Goal: Communication & Community: Answer question/provide support

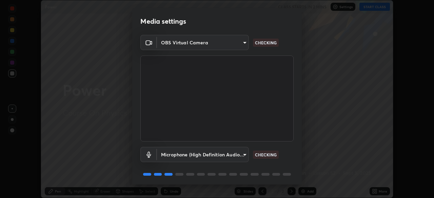
scroll to position [24, 0]
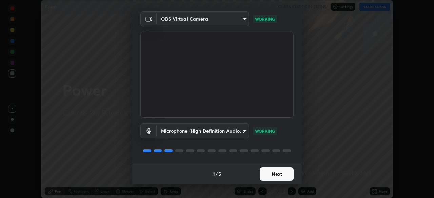
click at [286, 173] on button "Next" at bounding box center [276, 174] width 34 height 14
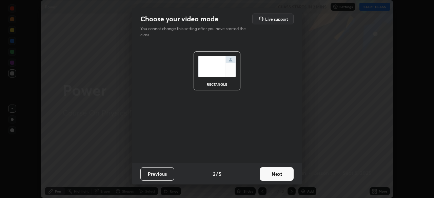
click at [285, 174] on button "Next" at bounding box center [276, 174] width 34 height 14
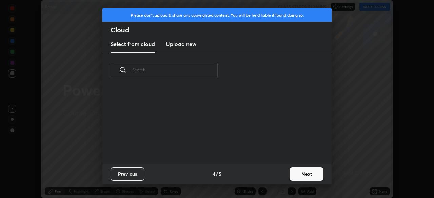
click at [290, 176] on button "Next" at bounding box center [306, 174] width 34 height 14
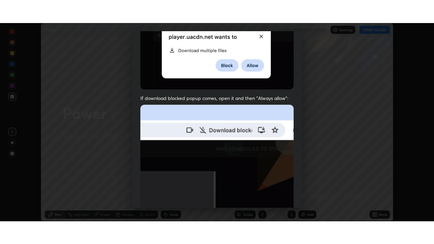
scroll to position [162, 0]
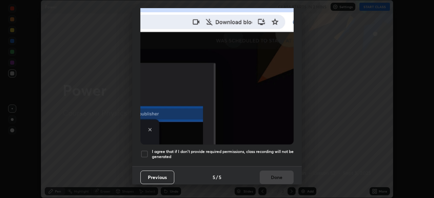
click at [282, 149] on h5 "I agree that if I don't provide required permissions, class recording will not …" at bounding box center [223, 154] width 142 height 11
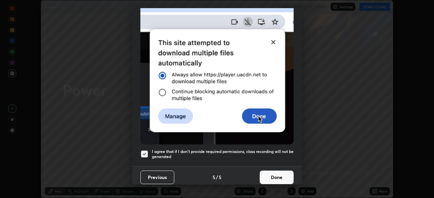
click at [279, 173] on button "Done" at bounding box center [276, 178] width 34 height 14
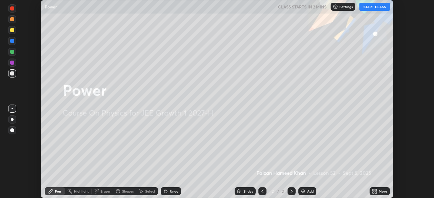
click at [380, 195] on div "More" at bounding box center [379, 191] width 20 height 8
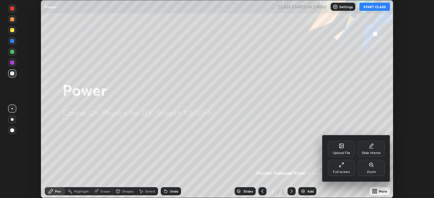
click at [346, 169] on div "Full screen" at bounding box center [341, 168] width 27 height 16
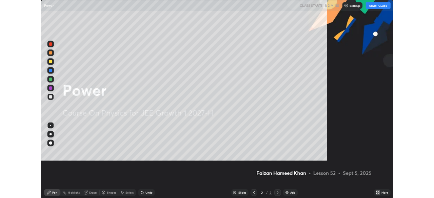
scroll to position [244, 434]
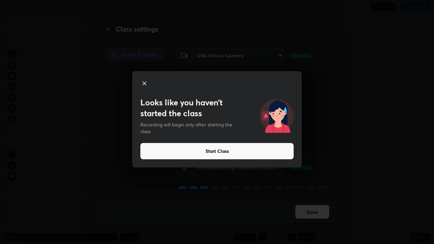
click at [200, 148] on button "Start Class" at bounding box center [216, 151] width 153 height 16
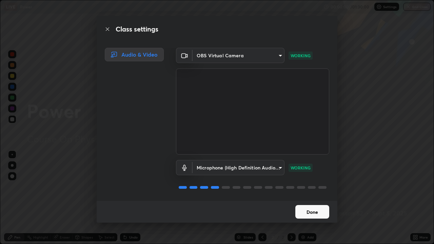
click at [308, 198] on button "Done" at bounding box center [312, 212] width 34 height 14
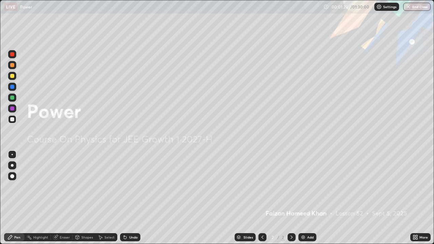
click at [258, 198] on div at bounding box center [262, 237] width 8 height 8
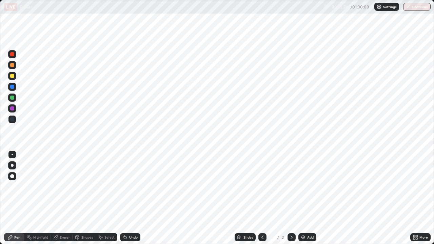
click at [290, 198] on icon at bounding box center [291, 236] width 5 height 5
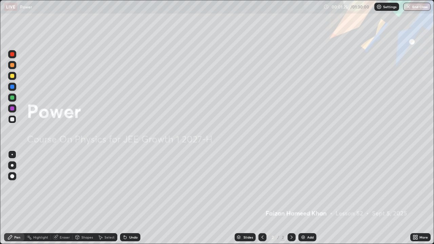
click at [305, 198] on img at bounding box center [302, 236] width 5 height 5
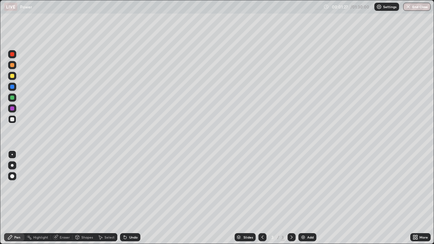
click at [13, 198] on div "Pen" at bounding box center [14, 237] width 20 height 8
click at [14, 100] on div at bounding box center [12, 97] width 8 height 8
click at [10, 198] on icon at bounding box center [9, 236] width 5 height 5
click at [265, 198] on div at bounding box center [262, 237] width 8 height 8
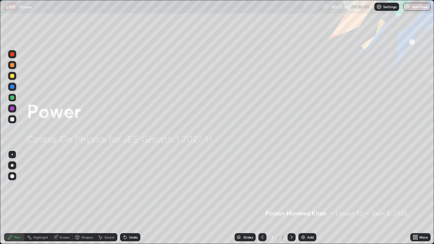
click at [290, 198] on icon at bounding box center [291, 236] width 5 height 5
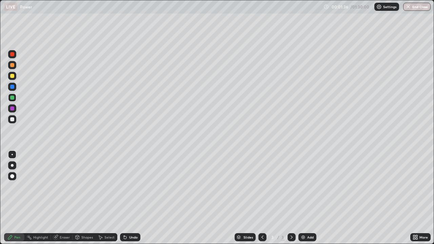
click at [262, 198] on icon at bounding box center [261, 236] width 5 height 5
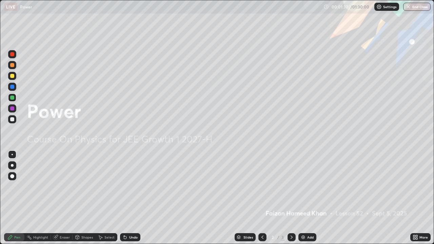
click at [292, 198] on icon at bounding box center [291, 236] width 5 height 5
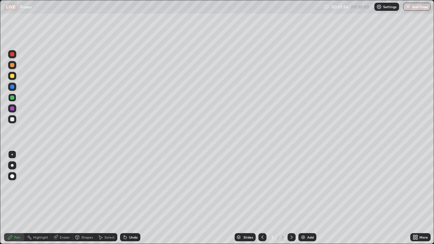
click at [15, 198] on div "Pen" at bounding box center [17, 236] width 6 height 3
click at [14, 118] on div at bounding box center [12, 119] width 8 height 8
click at [126, 198] on icon at bounding box center [124, 236] width 5 height 5
click at [127, 198] on div "Undo" at bounding box center [130, 237] width 20 height 8
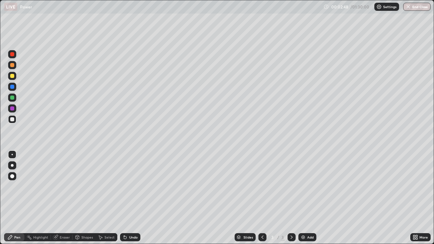
click at [127, 198] on div "Undo" at bounding box center [130, 237] width 20 height 8
click at [128, 198] on div "Undo" at bounding box center [130, 237] width 20 height 8
click at [63, 198] on div "Eraser" at bounding box center [65, 236] width 10 height 3
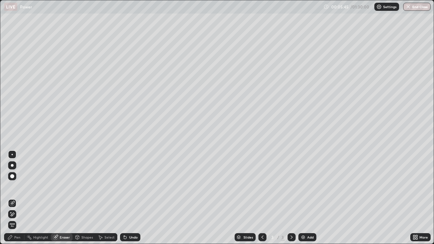
click at [13, 198] on span "Erase all" at bounding box center [11, 225] width 7 height 4
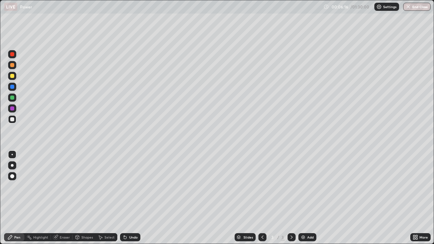
click at [128, 198] on div "Undo" at bounding box center [130, 237] width 20 height 8
click at [127, 198] on div "Undo" at bounding box center [130, 237] width 20 height 8
click at [58, 198] on div "Eraser" at bounding box center [62, 237] width 22 height 8
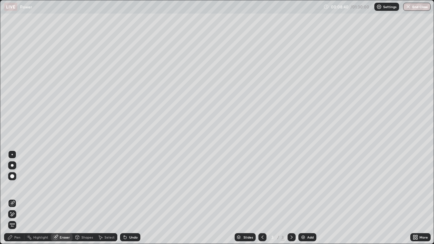
click at [12, 198] on span "Erase all" at bounding box center [11, 225] width 7 height 4
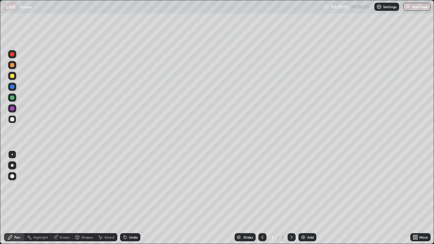
click at [14, 100] on div at bounding box center [12, 97] width 8 height 8
click at [129, 198] on div "Undo" at bounding box center [130, 237] width 20 height 8
click at [128, 198] on div "Undo" at bounding box center [130, 237] width 20 height 8
click at [133, 198] on div "Undo" at bounding box center [130, 237] width 20 height 8
click at [60, 198] on div "Eraser" at bounding box center [65, 236] width 10 height 3
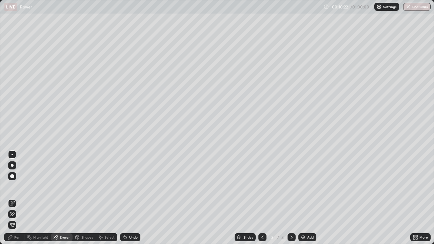
click at [12, 198] on span "Erase all" at bounding box center [11, 225] width 7 height 4
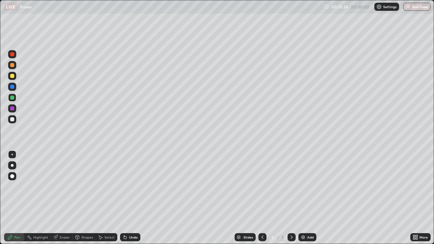
click at [15, 119] on div at bounding box center [12, 119] width 8 height 8
click at [15, 118] on div at bounding box center [12, 119] width 8 height 8
click at [17, 198] on div "Pen" at bounding box center [17, 236] width 6 height 3
click at [16, 79] on div at bounding box center [12, 76] width 8 height 8
click at [14, 122] on div at bounding box center [12, 119] width 8 height 8
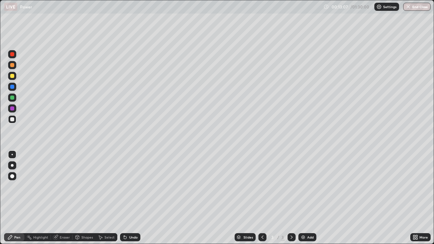
click at [124, 198] on icon at bounding box center [124, 235] width 1 height 1
click at [14, 98] on div at bounding box center [12, 97] width 8 height 8
click at [127, 198] on div "Undo" at bounding box center [130, 237] width 20 height 8
click at [15, 76] on div at bounding box center [12, 76] width 8 height 8
click at [129, 198] on div "Undo" at bounding box center [133, 236] width 8 height 3
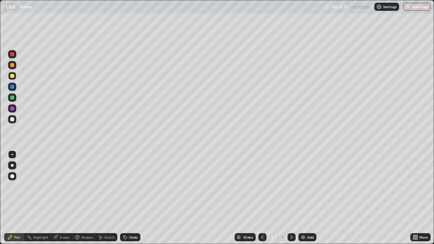
click at [128, 198] on div "Undo" at bounding box center [130, 237] width 20 height 8
click at [127, 198] on div "Undo" at bounding box center [130, 237] width 20 height 8
click at [57, 198] on icon at bounding box center [56, 236] width 4 height 3
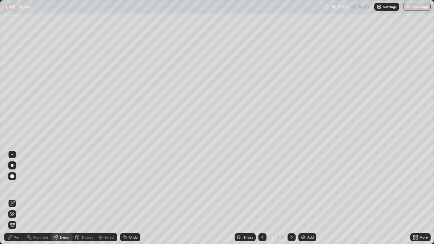
click at [13, 198] on div "Pen" at bounding box center [14, 237] width 20 height 8
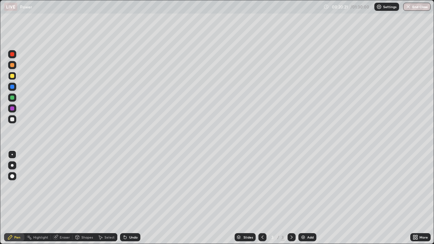
click at [290, 198] on icon at bounding box center [291, 236] width 5 height 5
click at [304, 198] on img at bounding box center [302, 236] width 5 height 5
click at [262, 198] on icon at bounding box center [261, 236] width 5 height 5
click at [291, 198] on icon at bounding box center [291, 236] width 5 height 5
click at [61, 198] on div "Eraser" at bounding box center [65, 236] width 10 height 3
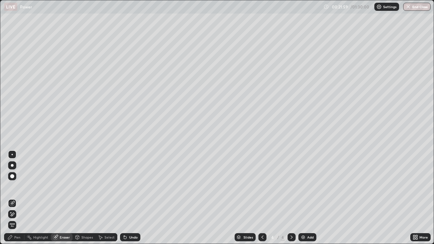
click at [13, 198] on span "Erase all" at bounding box center [11, 225] width 7 height 4
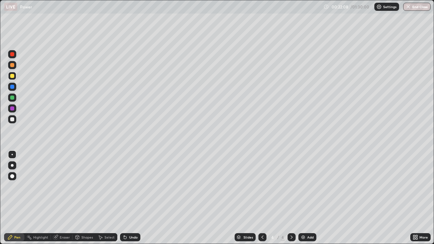
click at [130, 198] on div "Undo" at bounding box center [133, 236] width 8 height 3
click at [262, 198] on icon at bounding box center [261, 236] width 5 height 5
click at [291, 198] on icon at bounding box center [291, 236] width 5 height 5
click at [15, 99] on div at bounding box center [12, 97] width 8 height 8
click at [16, 118] on div at bounding box center [12, 119] width 8 height 8
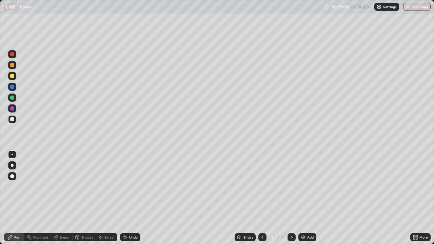
click at [291, 198] on icon at bounding box center [291, 236] width 5 height 5
click at [301, 198] on img at bounding box center [302, 236] width 5 height 5
click at [13, 77] on div at bounding box center [12, 76] width 4 height 4
click at [130, 198] on div "Undo" at bounding box center [133, 236] width 8 height 3
click at [15, 119] on div at bounding box center [12, 119] width 8 height 8
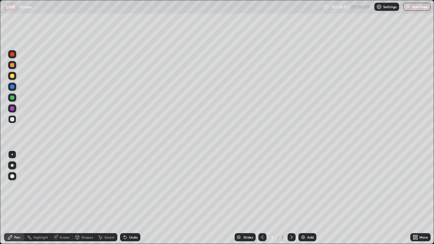
click at [12, 76] on div at bounding box center [12, 76] width 4 height 4
click at [12, 97] on div at bounding box center [12, 98] width 4 height 4
click at [15, 120] on div at bounding box center [12, 119] width 8 height 8
click at [290, 198] on icon at bounding box center [291, 236] width 5 height 5
click at [302, 198] on img at bounding box center [302, 236] width 5 height 5
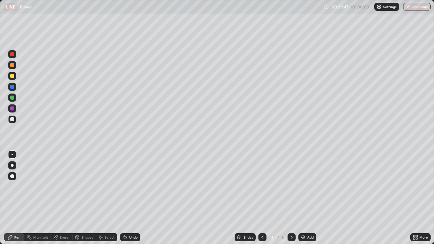
click at [75, 198] on icon at bounding box center [77, 236] width 5 height 5
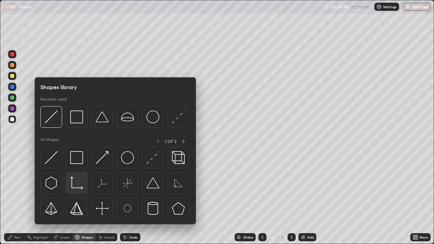
click at [74, 185] on img at bounding box center [76, 182] width 13 height 13
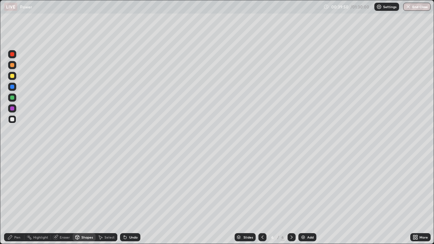
click at [15, 97] on div at bounding box center [12, 97] width 8 height 8
click at [13, 198] on div "Pen" at bounding box center [14, 237] width 20 height 8
click at [82, 198] on div "Shapes" at bounding box center [87, 236] width 12 height 3
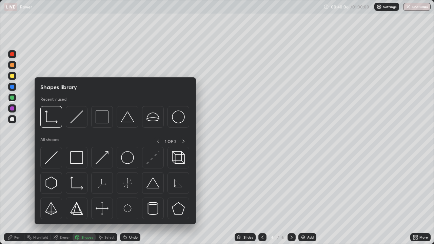
click at [15, 77] on div at bounding box center [12, 76] width 8 height 8
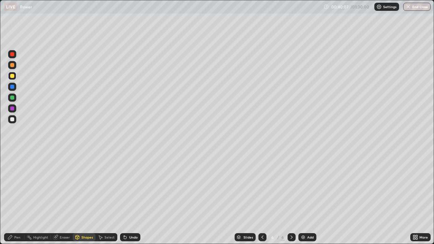
click at [82, 198] on div "Shapes" at bounding box center [87, 236] width 12 height 3
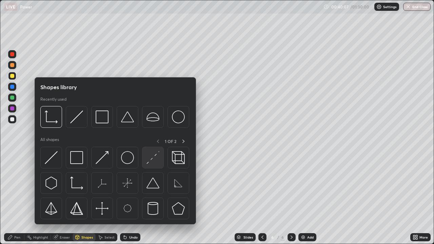
click at [149, 161] on img at bounding box center [152, 157] width 13 height 13
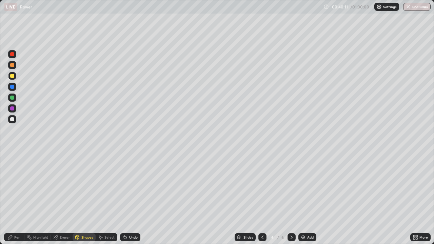
click at [126, 198] on div "Undo" at bounding box center [130, 237] width 20 height 8
click at [66, 198] on div "Eraser" at bounding box center [65, 236] width 10 height 3
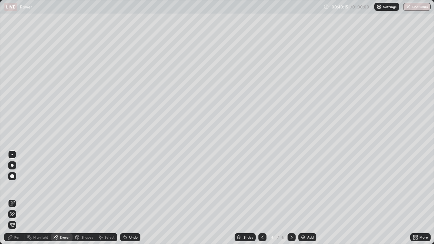
click at [127, 198] on div "Undo" at bounding box center [130, 237] width 20 height 8
click at [128, 198] on div "Undo" at bounding box center [130, 237] width 20 height 8
click at [17, 198] on div "Pen" at bounding box center [17, 236] width 6 height 3
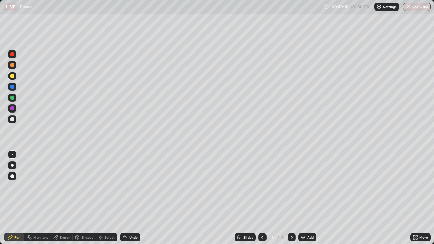
click at [14, 95] on div at bounding box center [12, 97] width 8 height 8
click at [15, 97] on div at bounding box center [12, 97] width 8 height 8
click at [15, 76] on div at bounding box center [12, 76] width 8 height 8
click at [82, 198] on div "Shapes" at bounding box center [87, 236] width 12 height 3
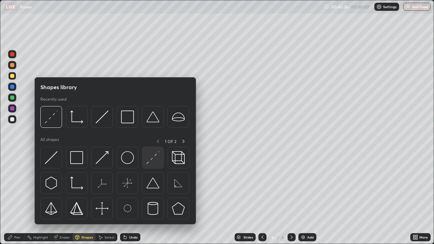
click at [150, 161] on img at bounding box center [152, 157] width 13 height 13
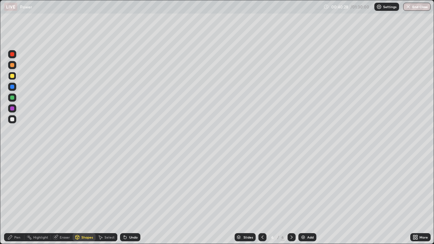
click at [15, 118] on div at bounding box center [12, 119] width 8 height 8
click at [15, 67] on div at bounding box center [12, 65] width 8 height 8
click at [13, 198] on div "Pen" at bounding box center [14, 237] width 20 height 8
click at [12, 55] on div at bounding box center [12, 54] width 4 height 4
click at [76, 198] on icon at bounding box center [78, 236] width 4 height 1
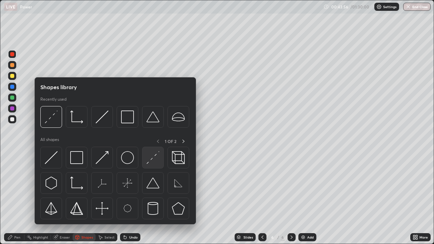
click at [145, 161] on div at bounding box center [153, 158] width 22 height 22
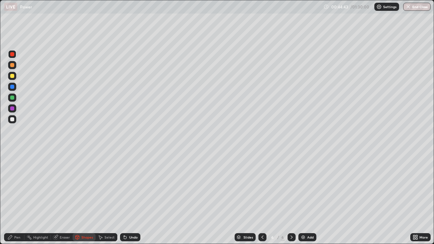
click at [127, 198] on icon at bounding box center [124, 236] width 5 height 5
click at [124, 198] on icon at bounding box center [125, 237] width 3 height 3
click at [13, 198] on div "Pen" at bounding box center [14, 237] width 20 height 8
click at [15, 120] on div at bounding box center [12, 119] width 8 height 8
click at [129, 198] on div "Undo" at bounding box center [133, 236] width 8 height 3
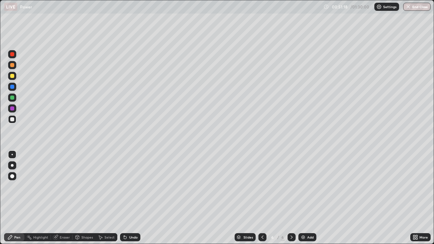
click at [62, 198] on div "Eraser" at bounding box center [65, 236] width 10 height 3
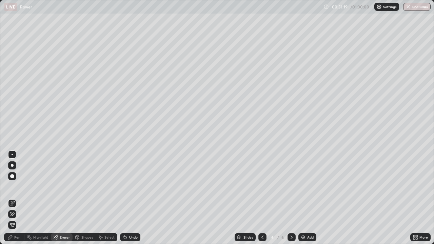
click at [12, 198] on span "Erase all" at bounding box center [11, 225] width 7 height 4
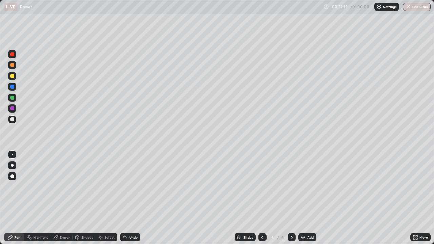
click at [16, 198] on div "Pen" at bounding box center [14, 237] width 20 height 8
click at [16, 98] on div at bounding box center [12, 97] width 8 height 8
click at [15, 77] on div at bounding box center [12, 76] width 8 height 8
click at [262, 198] on icon at bounding box center [261, 236] width 5 height 5
click at [261, 198] on icon at bounding box center [261, 236] width 5 height 5
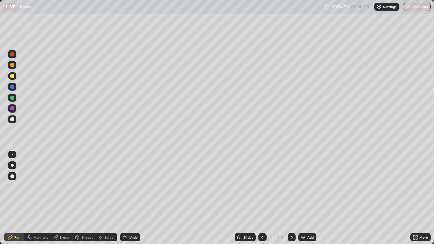
click at [261, 198] on icon at bounding box center [261, 236] width 5 height 5
click at [303, 198] on img at bounding box center [302, 236] width 5 height 5
click at [62, 198] on div "Eraser" at bounding box center [65, 236] width 10 height 3
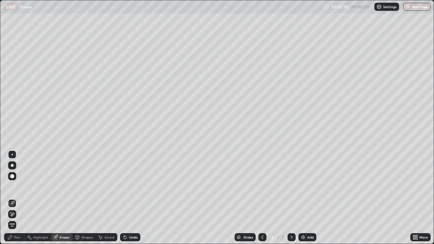
click at [12, 198] on span "Erase all" at bounding box center [11, 225] width 7 height 4
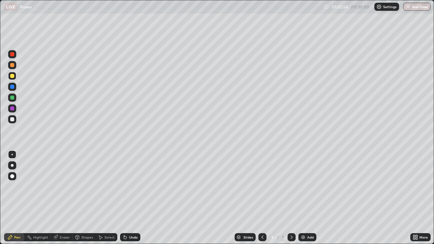
click at [262, 198] on icon at bounding box center [261, 236] width 5 height 5
click at [290, 198] on icon at bounding box center [291, 236] width 5 height 5
click at [132, 198] on div "Undo" at bounding box center [133, 236] width 8 height 3
click at [68, 198] on div "Eraser" at bounding box center [65, 236] width 10 height 3
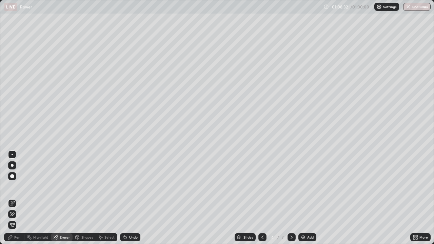
click at [16, 198] on div "Erase all" at bounding box center [12, 224] width 8 height 11
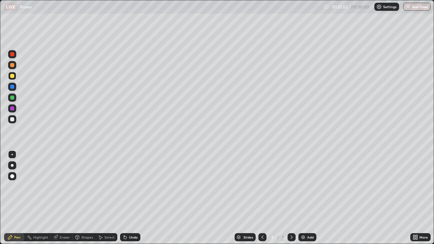
click at [419, 198] on div "More" at bounding box center [423, 236] width 8 height 3
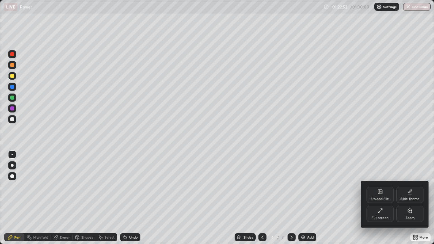
click at [386, 198] on div "Full screen" at bounding box center [379, 217] width 17 height 3
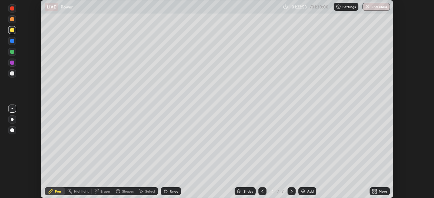
scroll to position [33675, 33440]
click at [372, 5] on button "End Class" at bounding box center [375, 7] width 27 height 8
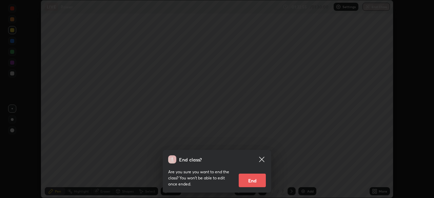
click at [256, 182] on button "End" at bounding box center [251, 181] width 27 height 14
